Goal: Information Seeking & Learning: Learn about a topic

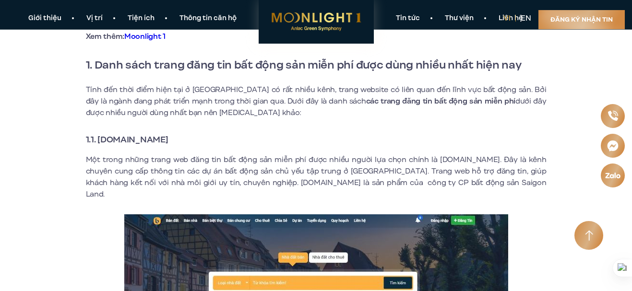
scroll to position [336, 0]
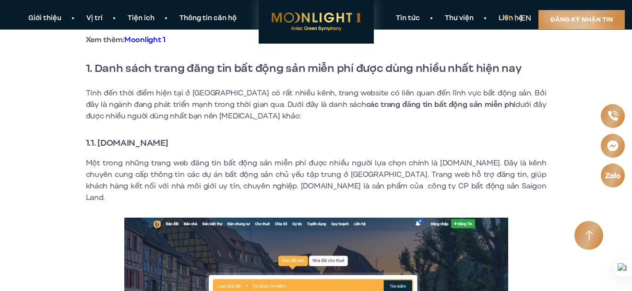
drag, startPoint x: 99, startPoint y: 145, endPoint x: 188, endPoint y: 145, distance: 88.8
click at [188, 145] on h3 "1.1. [DOMAIN_NAME]" at bounding box center [316, 142] width 461 height 13
copy strong "[DOMAIN_NAME]"
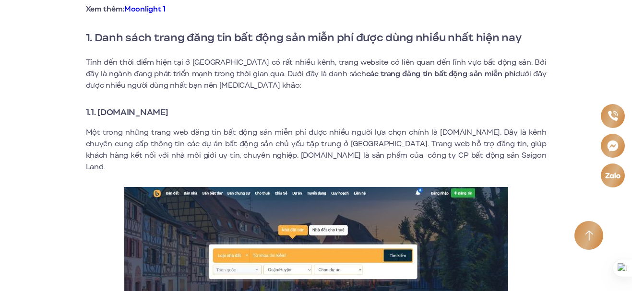
scroll to position [384, 0]
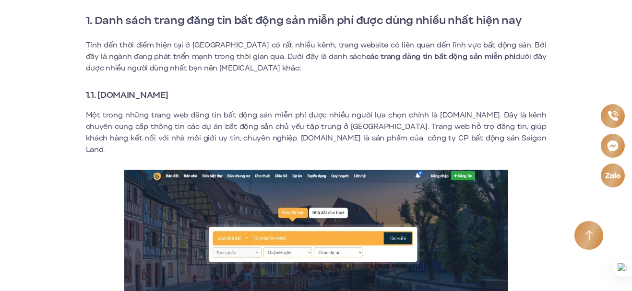
drag, startPoint x: 99, startPoint y: 97, endPoint x: 188, endPoint y: 97, distance: 89.2
click at [188, 97] on h3 "1.1. [DOMAIN_NAME]" at bounding box center [316, 94] width 461 height 13
copy strong "[DOMAIN_NAME]"
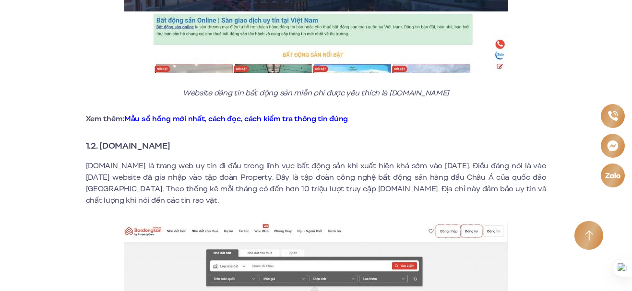
scroll to position [672, 0]
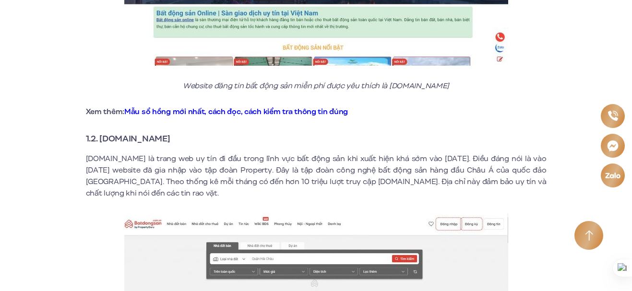
drag, startPoint x: 103, startPoint y: 129, endPoint x: 190, endPoint y: 131, distance: 87.3
click at [190, 132] on h3 "1.2. [DOMAIN_NAME]" at bounding box center [316, 138] width 461 height 13
copy strong "[DOMAIN_NAME]"
click at [339, 184] on p "[DOMAIN_NAME] là trang web uy tín đi đầu trong lĩnh vực bất động sản khi xuất h…" at bounding box center [316, 176] width 461 height 46
drag, startPoint x: 195, startPoint y: 183, endPoint x: 85, endPoint y: 151, distance: 114.6
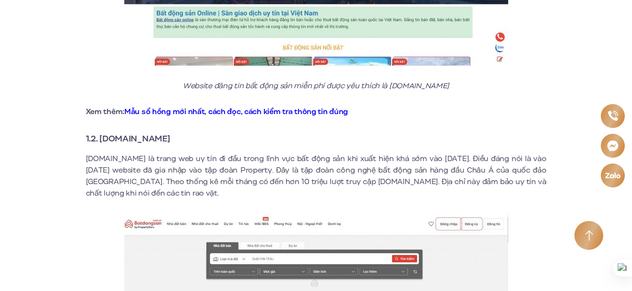
click at [86, 153] on p "[DOMAIN_NAME] là trang web uy tín đi đầu trong lĩnh vực bất động sản khi xuất h…" at bounding box center [316, 176] width 461 height 46
click at [193, 177] on p "[DOMAIN_NAME] là trang web uy tín đi đầu trong lĩnh vực bất động sản khi xuất h…" at bounding box center [316, 176] width 461 height 46
drag, startPoint x: 181, startPoint y: 181, endPoint x: 82, endPoint y: 149, distance: 104.2
click at [205, 182] on p "[DOMAIN_NAME] là trang web uy tín đi đầu trong lĩnh vực bất động sản khi xuất h…" at bounding box center [316, 176] width 461 height 46
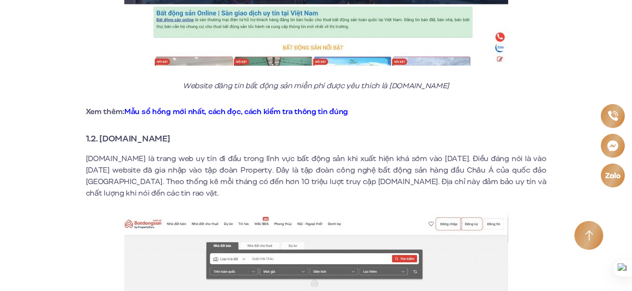
drag, startPoint x: 197, startPoint y: 179, endPoint x: 83, endPoint y: 145, distance: 118.8
click at [189, 184] on p "[DOMAIN_NAME] là trang web uy tín đi đầu trong lĩnh vực bất động sản khi xuất h…" at bounding box center [316, 176] width 461 height 46
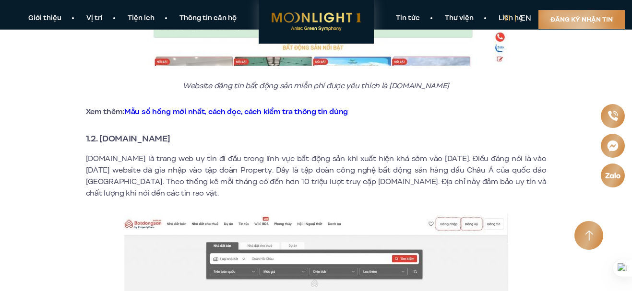
drag, startPoint x: 190, startPoint y: 127, endPoint x: 102, endPoint y: 129, distance: 88.3
click at [102, 132] on h3 "1.2. [DOMAIN_NAME]" at bounding box center [316, 138] width 461 height 13
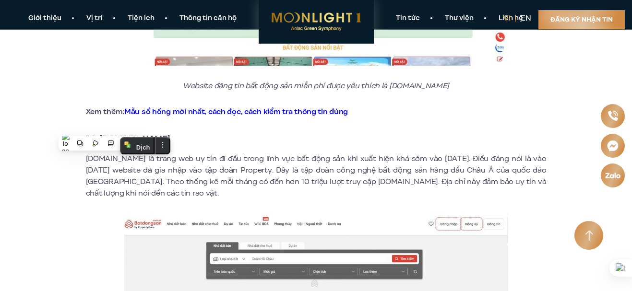
copy strong "[DOMAIN_NAME]"
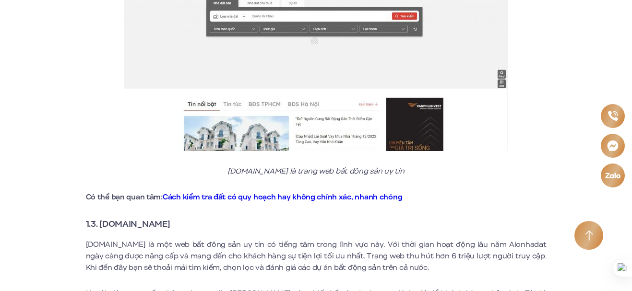
scroll to position [1007, 0]
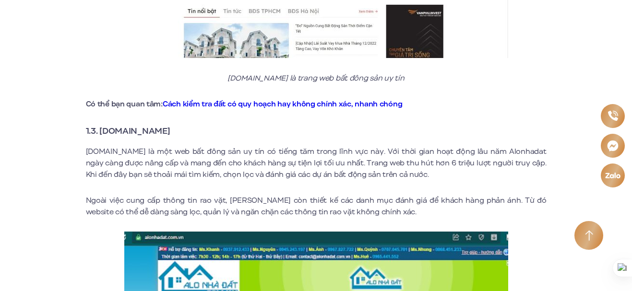
drag, startPoint x: 102, startPoint y: 118, endPoint x: 177, endPoint y: 119, distance: 75.8
click at [177, 124] on h3 "1.3. [DOMAIN_NAME]" at bounding box center [316, 130] width 461 height 13
copy strong "[DOMAIN_NAME]"
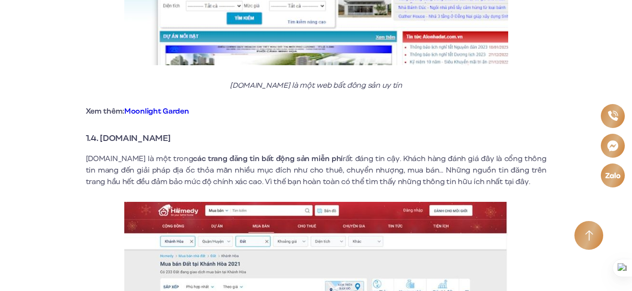
scroll to position [1439, 0]
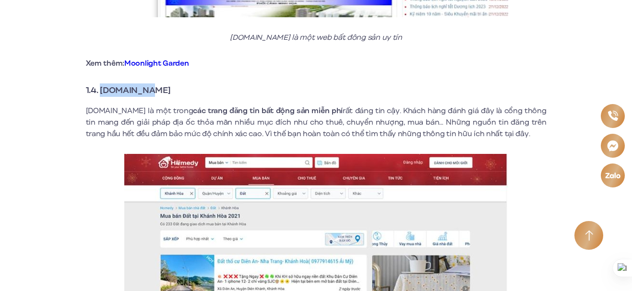
drag, startPoint x: 101, startPoint y: 81, endPoint x: 156, endPoint y: 81, distance: 54.7
click at [156, 84] on strong "1.4. [DOMAIN_NAME]" at bounding box center [128, 90] width 85 height 12
copy strong "[DOMAIN_NAME]"
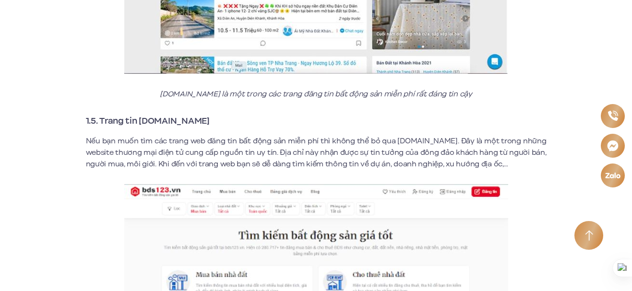
scroll to position [1727, 0]
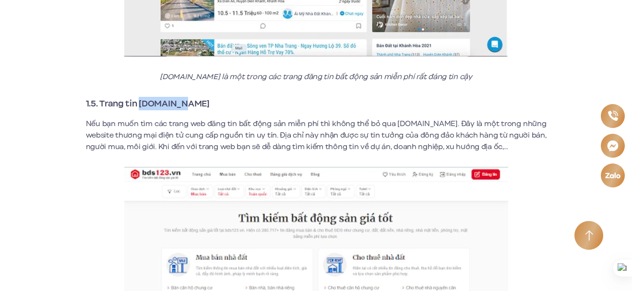
drag, startPoint x: 142, startPoint y: 92, endPoint x: 180, endPoint y: 93, distance: 38.4
click at [180, 97] on strong "1.5. Trang tin [DOMAIN_NAME]" at bounding box center [148, 103] width 124 height 12
copy strong "[DOMAIN_NAME]"
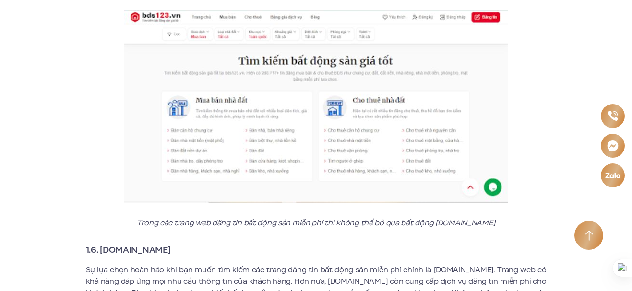
scroll to position [2015, 0]
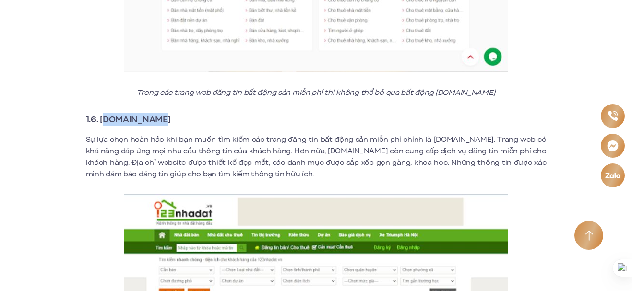
drag, startPoint x: 102, startPoint y: 107, endPoint x: 155, endPoint y: 113, distance: 53.5
click at [155, 113] on strong "1.6. [DOMAIN_NAME]" at bounding box center [128, 119] width 85 height 12
copy strong "[DOMAIN_NAME]"
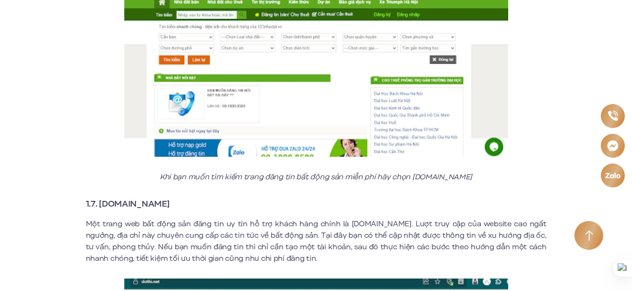
scroll to position [2303, 0]
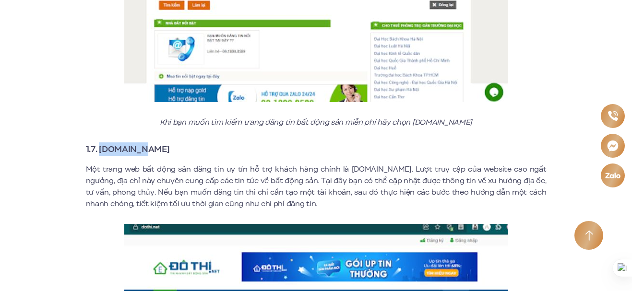
drag, startPoint x: 101, startPoint y: 138, endPoint x: 140, endPoint y: 137, distance: 39.4
click at [140, 142] on h3 "1.7. [DOMAIN_NAME]" at bounding box center [316, 148] width 461 height 13
copy strong "[DOMAIN_NAME]"
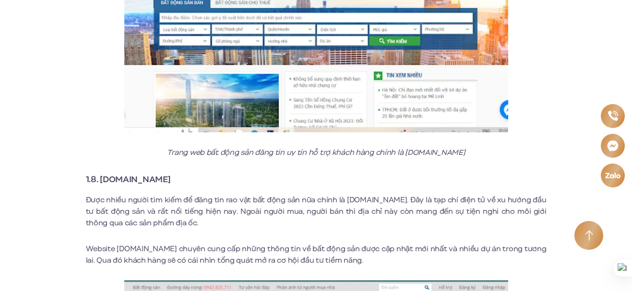
scroll to position [2638, 0]
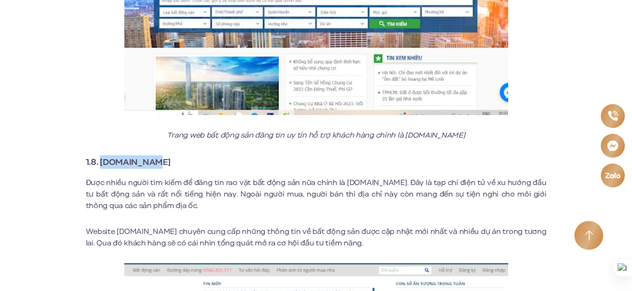
drag, startPoint x: 160, startPoint y: 151, endPoint x: 103, endPoint y: 151, distance: 56.6
click at [103, 155] on h3 "1.8. [DOMAIN_NAME]" at bounding box center [316, 161] width 461 height 13
copy strong "[DOMAIN_NAME]"
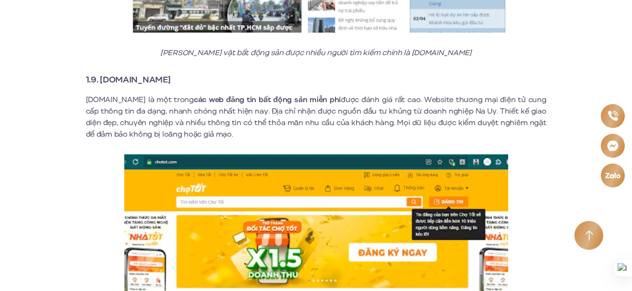
scroll to position [3070, 0]
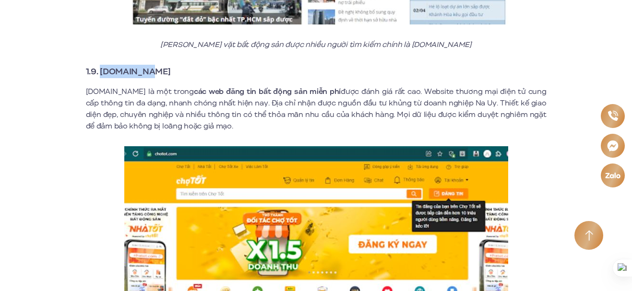
drag, startPoint x: 102, startPoint y: 59, endPoint x: 155, endPoint y: 61, distance: 53.3
click at [155, 65] on h3 "1.9. [DOMAIN_NAME]" at bounding box center [316, 71] width 461 height 13
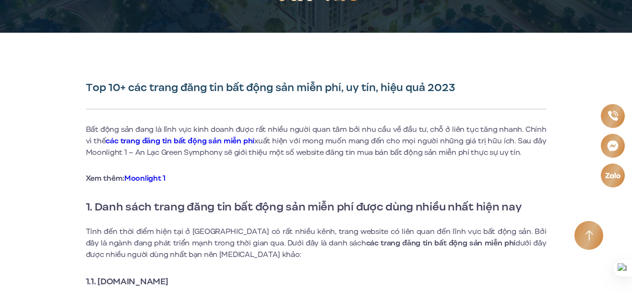
scroll to position [288, 0]
